Goal: Transaction & Acquisition: Subscribe to service/newsletter

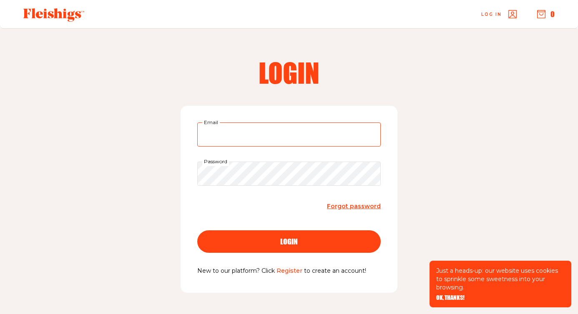
click at [318, 143] on input "Email" at bounding box center [288, 135] width 183 height 24
type input "[EMAIL_ADDRESS][DOMAIN_NAME]"
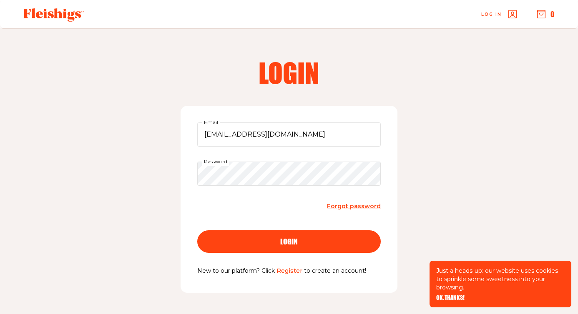
click at [364, 212] on form "[EMAIL_ADDRESS][DOMAIN_NAME] Email Password Forgot password login" at bounding box center [288, 195] width 183 height 144
click at [360, 206] on span "Forgot password" at bounding box center [354, 207] width 54 height 8
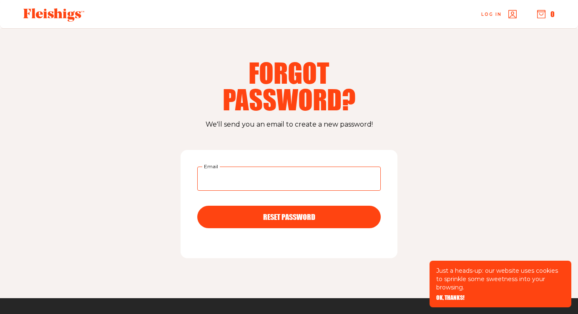
click at [323, 184] on input "Email" at bounding box center [288, 179] width 183 height 24
type input "[EMAIL_ADDRESS][DOMAIN_NAME]"
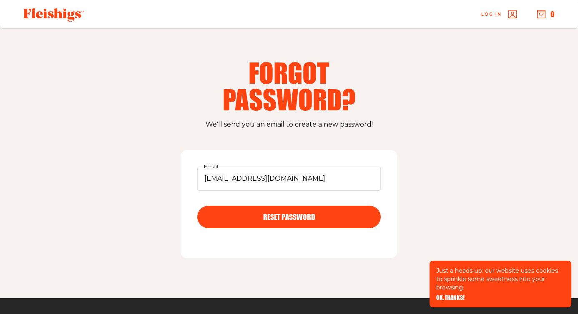
click at [310, 213] on span "RESET PASSWORD" at bounding box center [289, 210] width 52 height 8
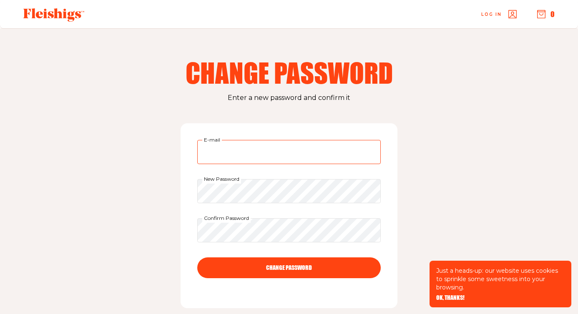
click at [280, 160] on input "E-mail" at bounding box center [288, 152] width 183 height 24
type input "[EMAIL_ADDRESS][DOMAIN_NAME]"
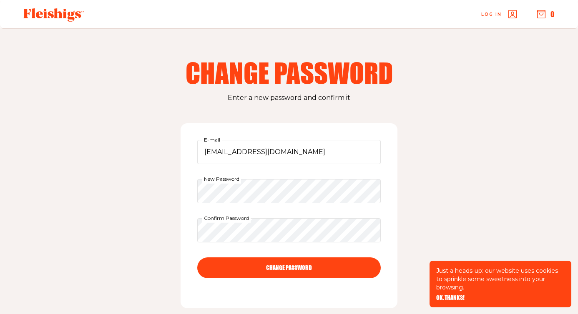
click at [268, 263] on button "CHANGE PASSWORD" at bounding box center [288, 268] width 183 height 21
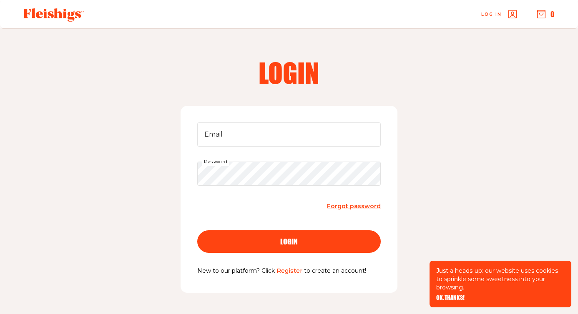
click at [324, 122] on div "Email Password Forgot password login New to our platform? Click Register to cre…" at bounding box center [288, 199] width 217 height 187
click at [321, 136] on input "Email" at bounding box center [288, 135] width 183 height 24
type input "[EMAIL_ADDRESS][DOMAIN_NAME]"
click at [277, 218] on form "[EMAIL_ADDRESS][DOMAIN_NAME] Email Password Forgot password login" at bounding box center [288, 195] width 183 height 144
click at [277, 236] on button "login" at bounding box center [288, 241] width 183 height 23
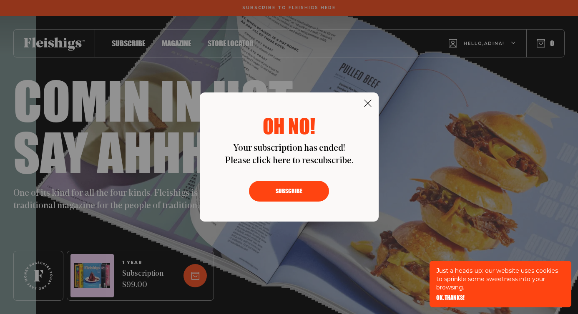
click at [302, 189] on button "Subscribe" at bounding box center [289, 191] width 80 height 21
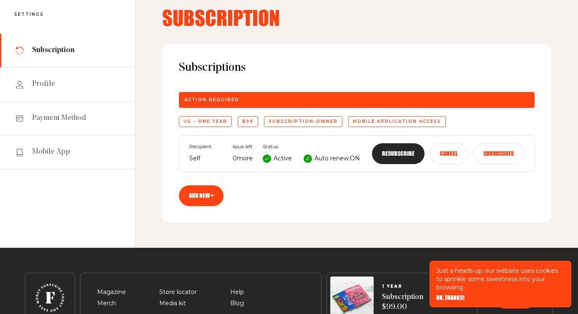
scroll to position [58, 0]
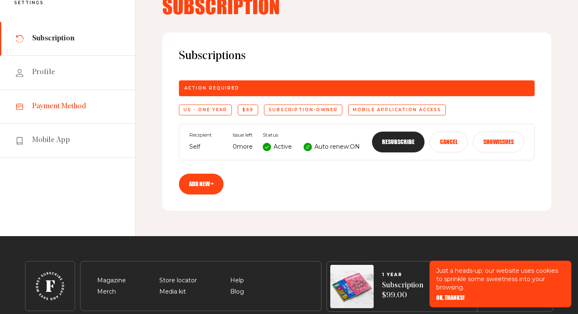
click at [70, 111] on span "Payment Method" at bounding box center [59, 107] width 54 height 10
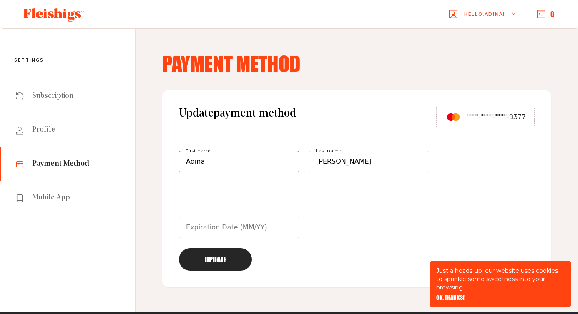
click at [243, 166] on input "Adina" at bounding box center [239, 162] width 120 height 22
type input "Charles"
click at [493, 119] on span "****-****-****-9377" at bounding box center [495, 117] width 59 height 10
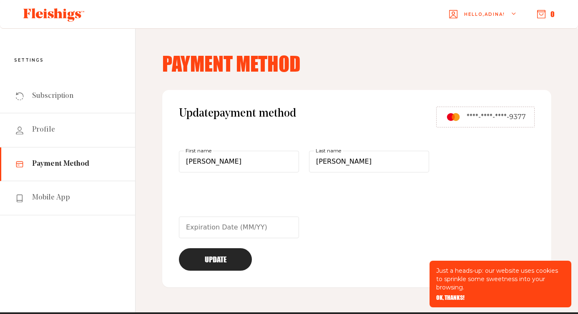
click at [493, 119] on span "****-****-****-9377" at bounding box center [495, 117] width 59 height 10
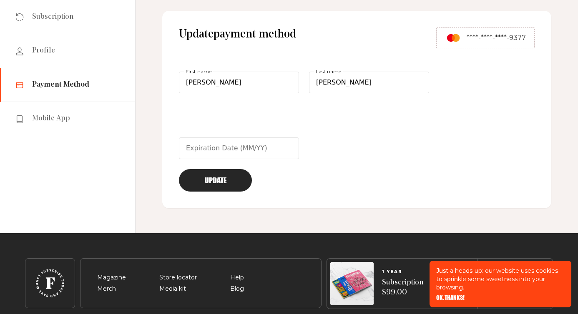
scroll to position [102, 0]
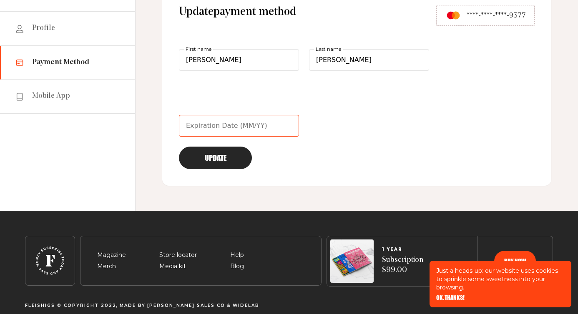
click at [256, 126] on input "text" at bounding box center [239, 126] width 120 height 22
type input "11/27"
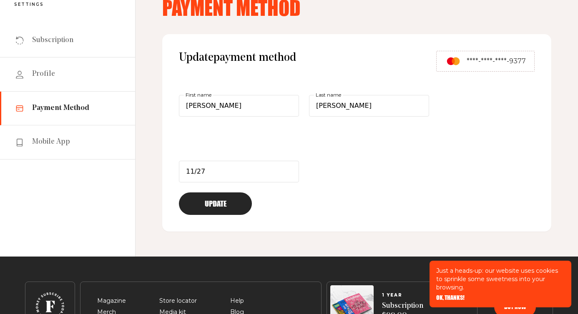
scroll to position [56, 0]
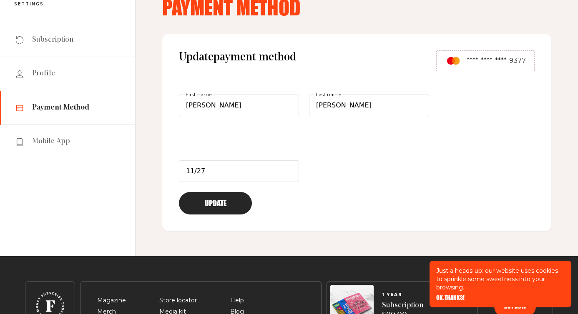
click at [235, 203] on button "Update" at bounding box center [215, 203] width 73 height 23
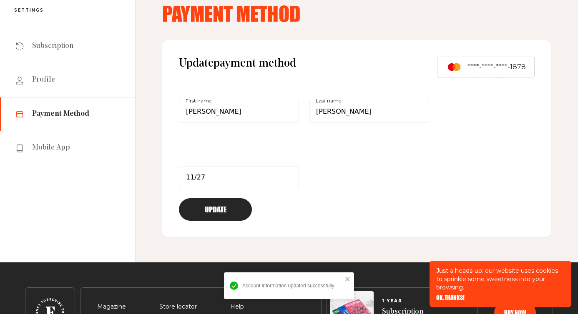
scroll to position [0, 0]
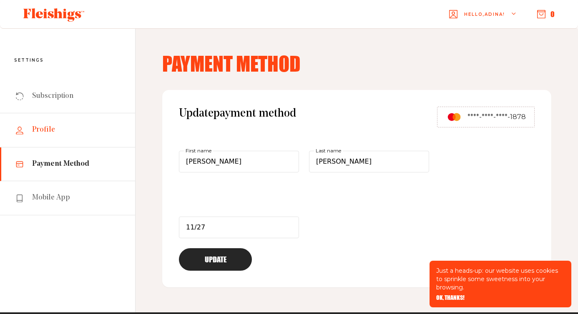
click at [48, 137] on link "Profile" at bounding box center [67, 130] width 135 height 34
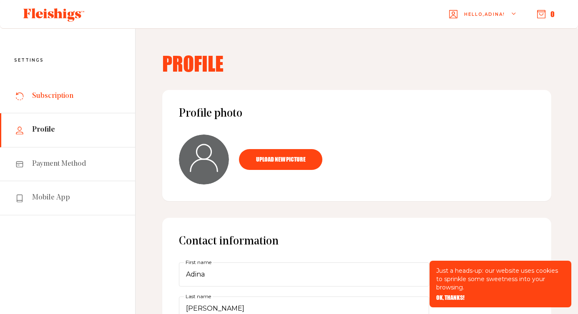
click at [65, 96] on span "Subscription" at bounding box center [52, 96] width 41 height 10
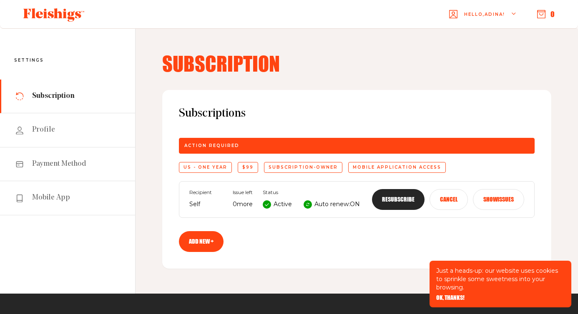
click at [408, 246] on div "Subscriptions Action required US - One Year $99 subscription-owner Mobile appli…" at bounding box center [356, 179] width 389 height 179
click at [397, 205] on button "Resubscribe" at bounding box center [398, 199] width 53 height 21
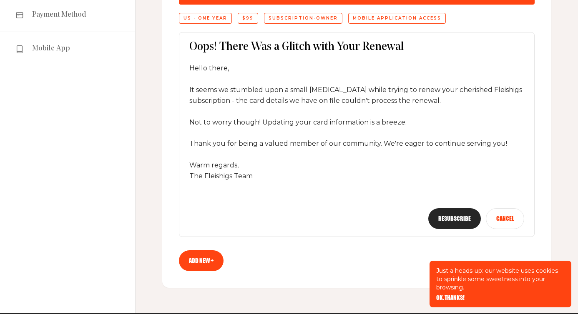
scroll to position [150, 0]
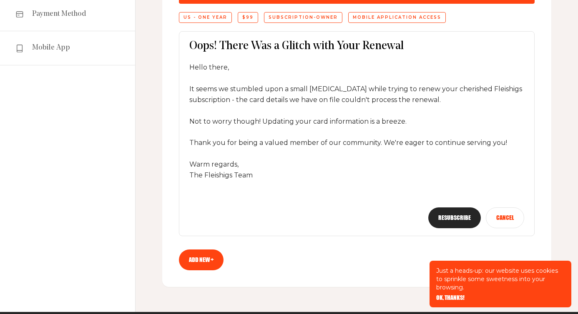
click at [448, 222] on button "Resubscribe" at bounding box center [454, 218] width 53 height 21
